Goal: Find specific page/section: Find specific page/section

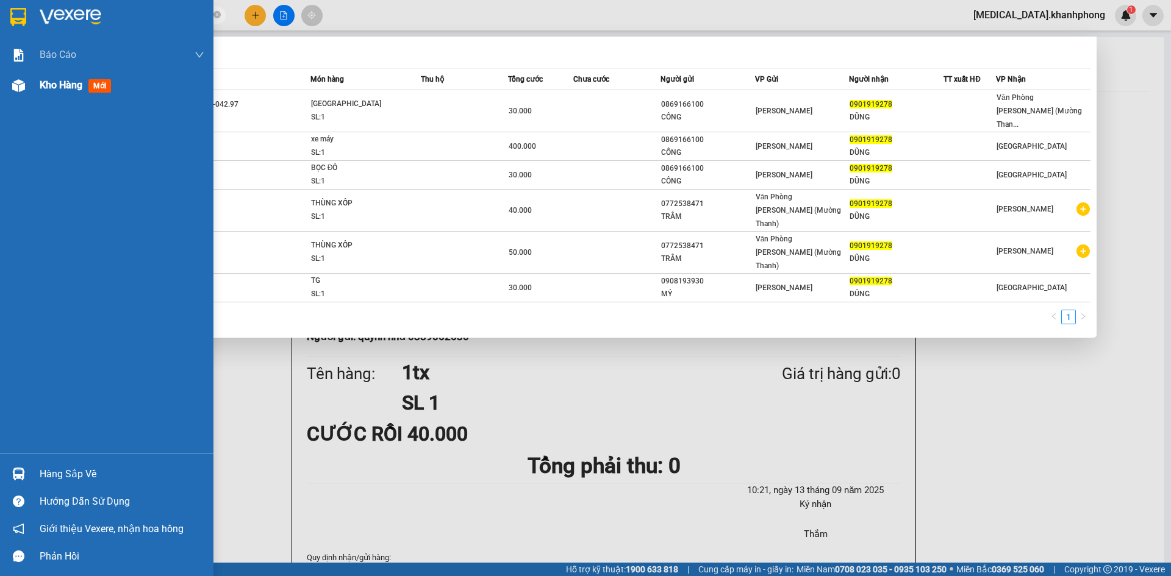
click at [27, 78] on div at bounding box center [18, 85] width 21 height 21
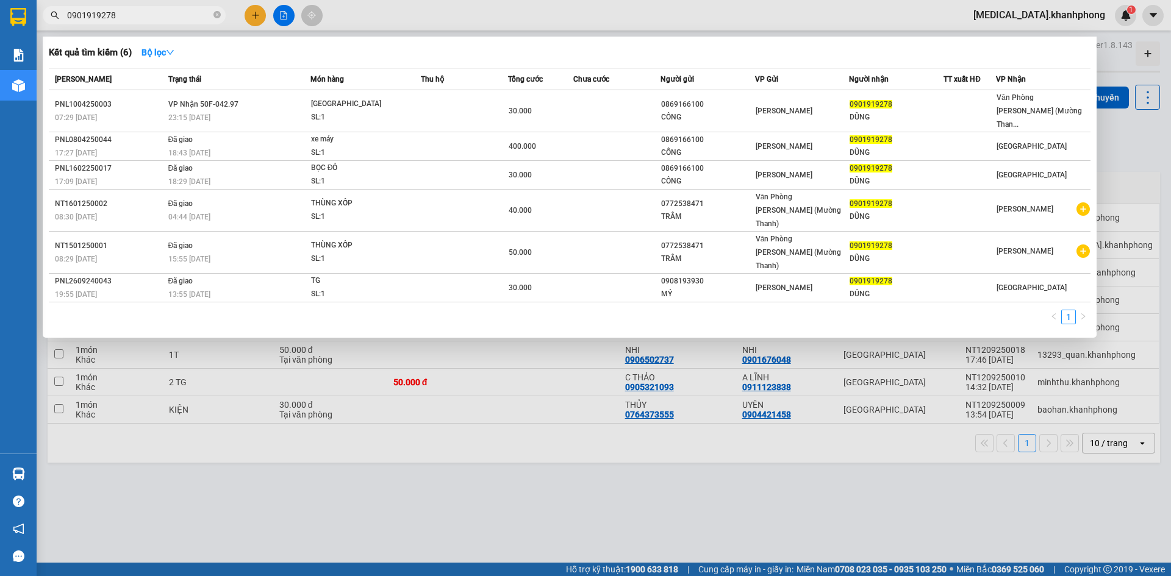
drag, startPoint x: 334, startPoint y: 422, endPoint x: 285, endPoint y: 362, distance: 76.8
click at [332, 422] on div at bounding box center [585, 288] width 1171 height 576
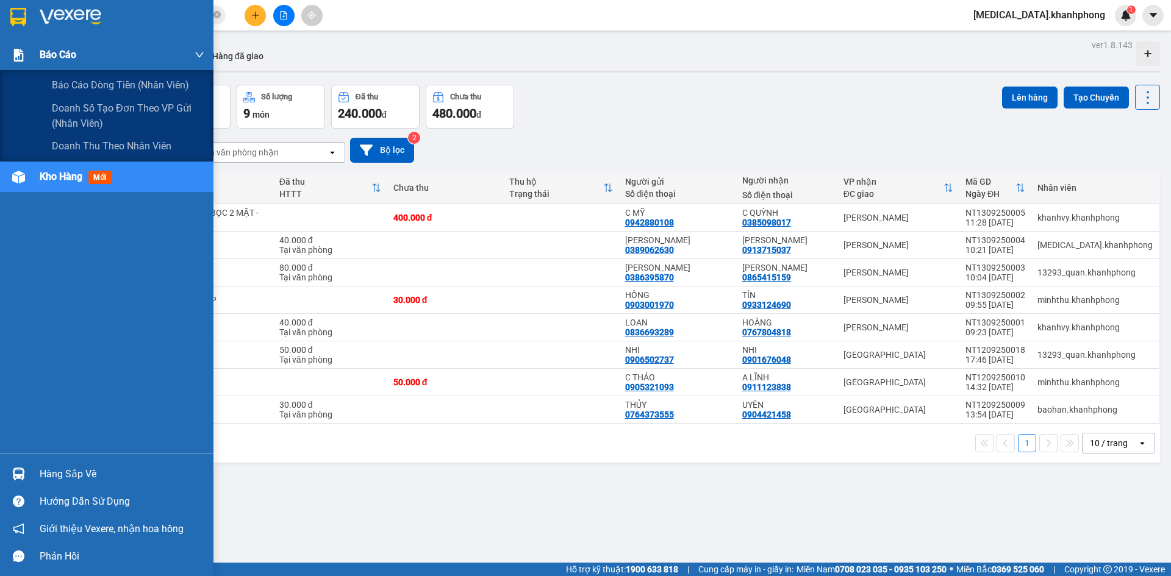
click at [21, 60] on img at bounding box center [18, 55] width 13 height 13
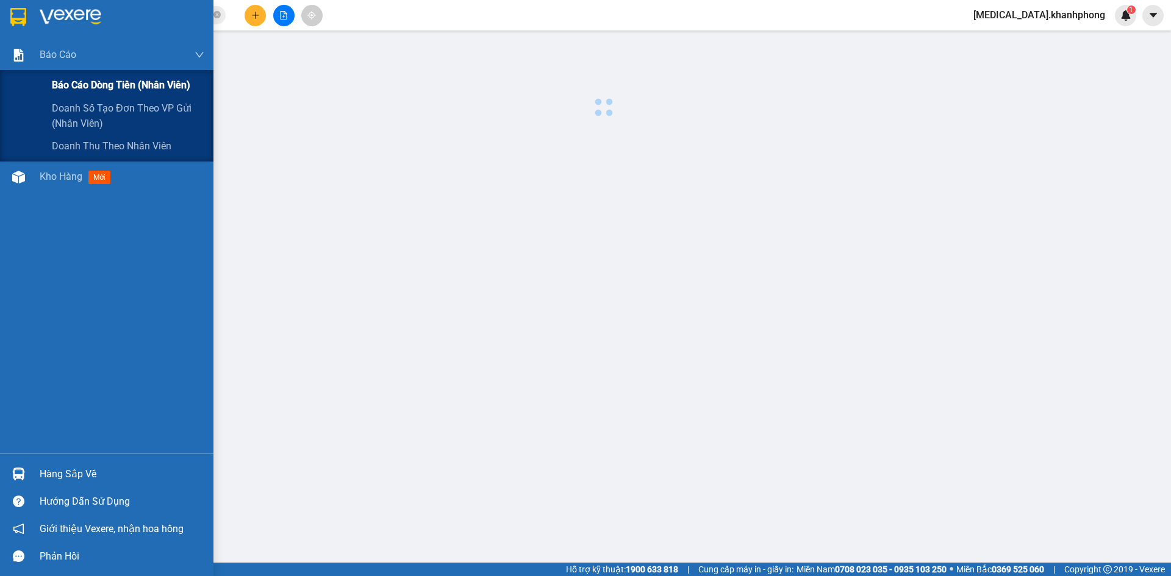
click at [87, 93] on div "Báo cáo dòng tiền (nhân viên)" at bounding box center [128, 85] width 153 height 31
